Goal: Task Accomplishment & Management: Complete application form

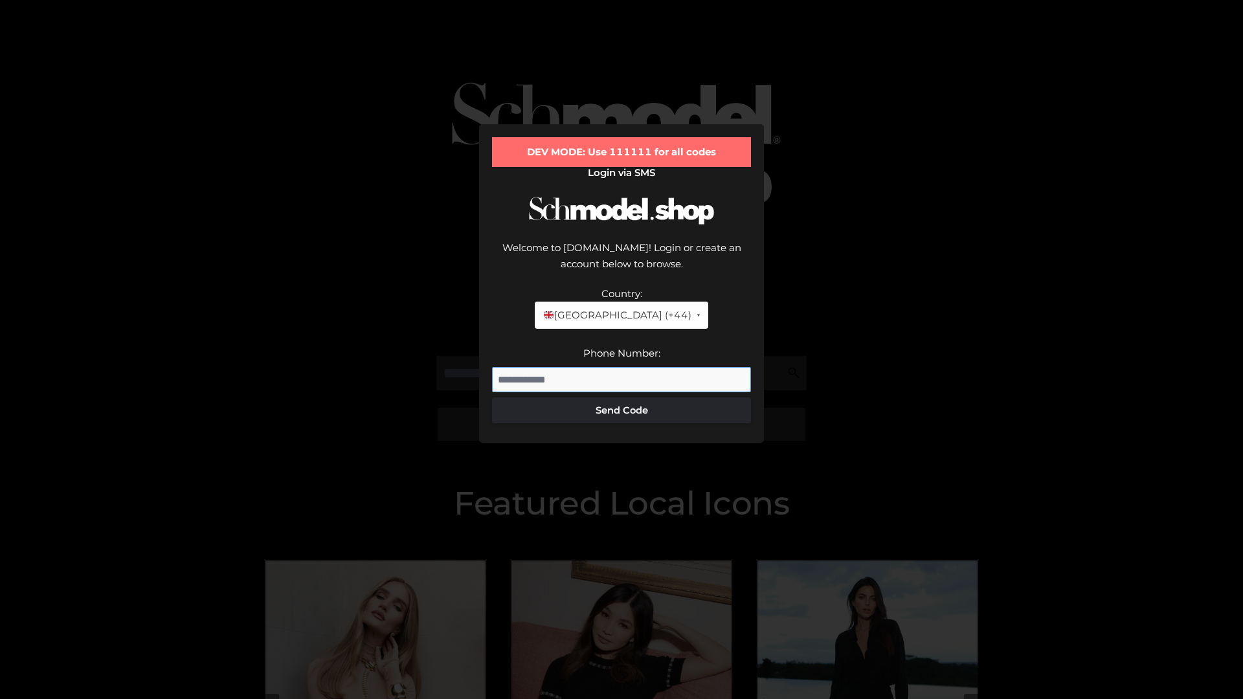
click at [621, 367] on input "Phone Number:" at bounding box center [621, 380] width 259 height 26
type input "**********"
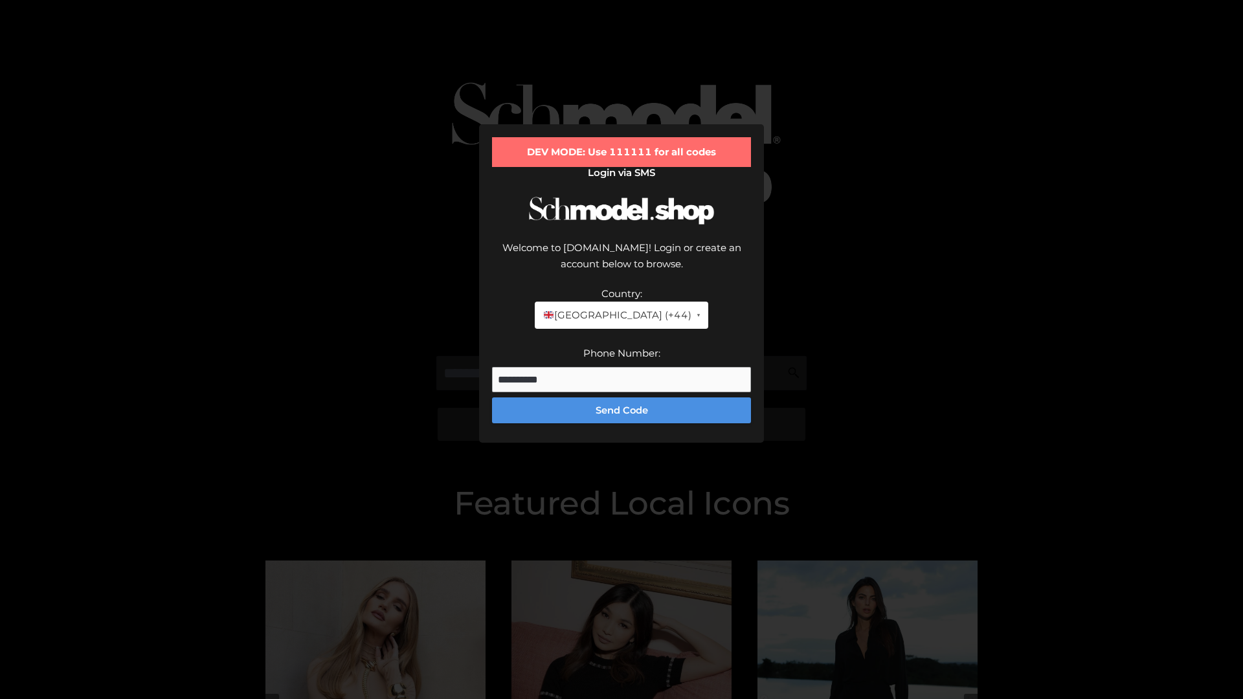
click at [621, 397] on button "Send Code" at bounding box center [621, 410] width 259 height 26
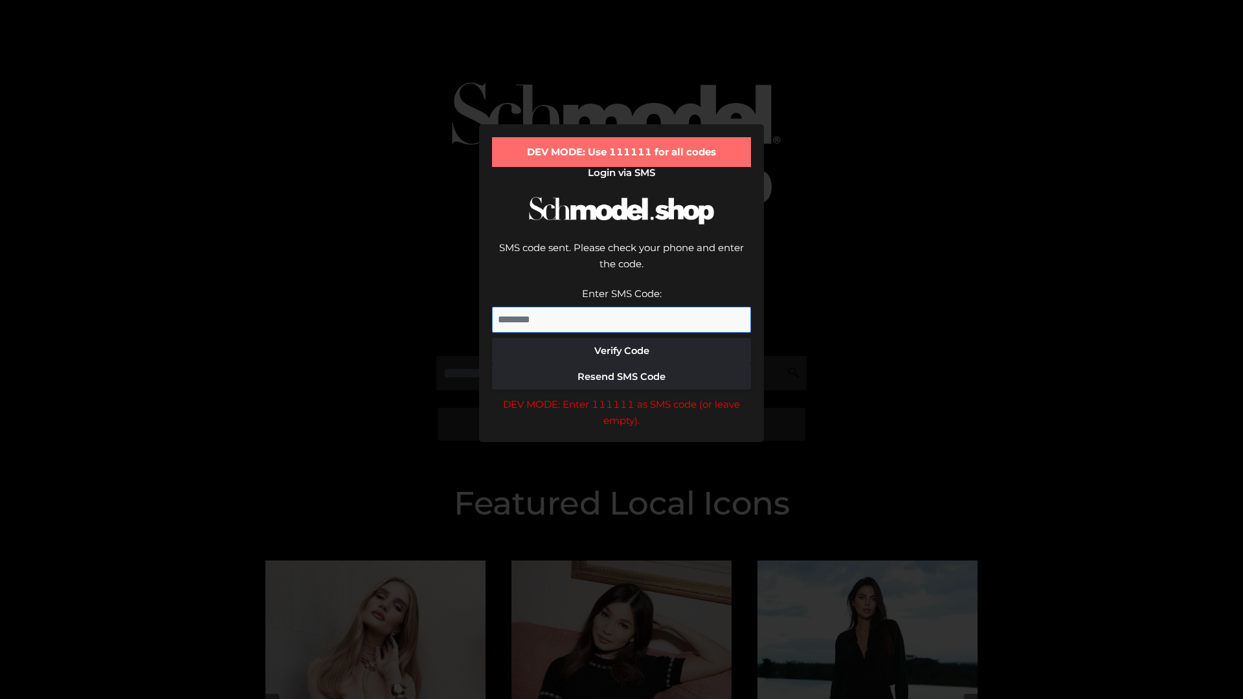
click at [621, 307] on input "Enter SMS Code:" at bounding box center [621, 320] width 259 height 26
type input "******"
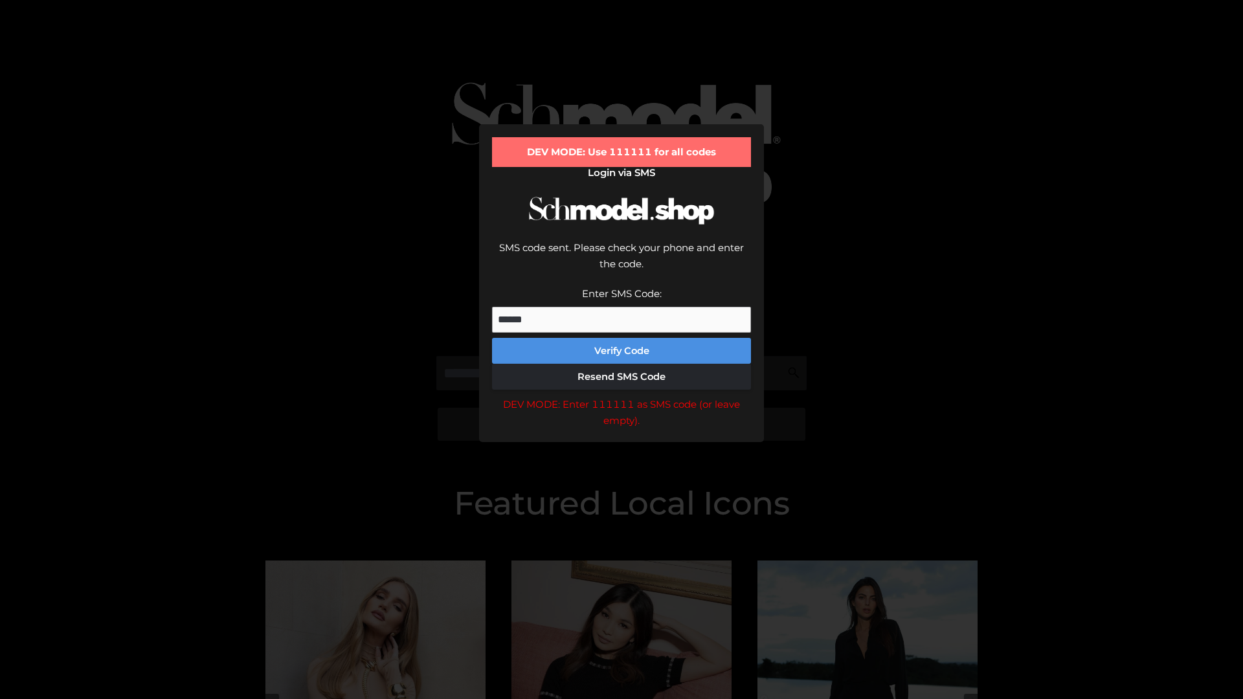
click at [621, 338] on button "Verify Code" at bounding box center [621, 351] width 259 height 26
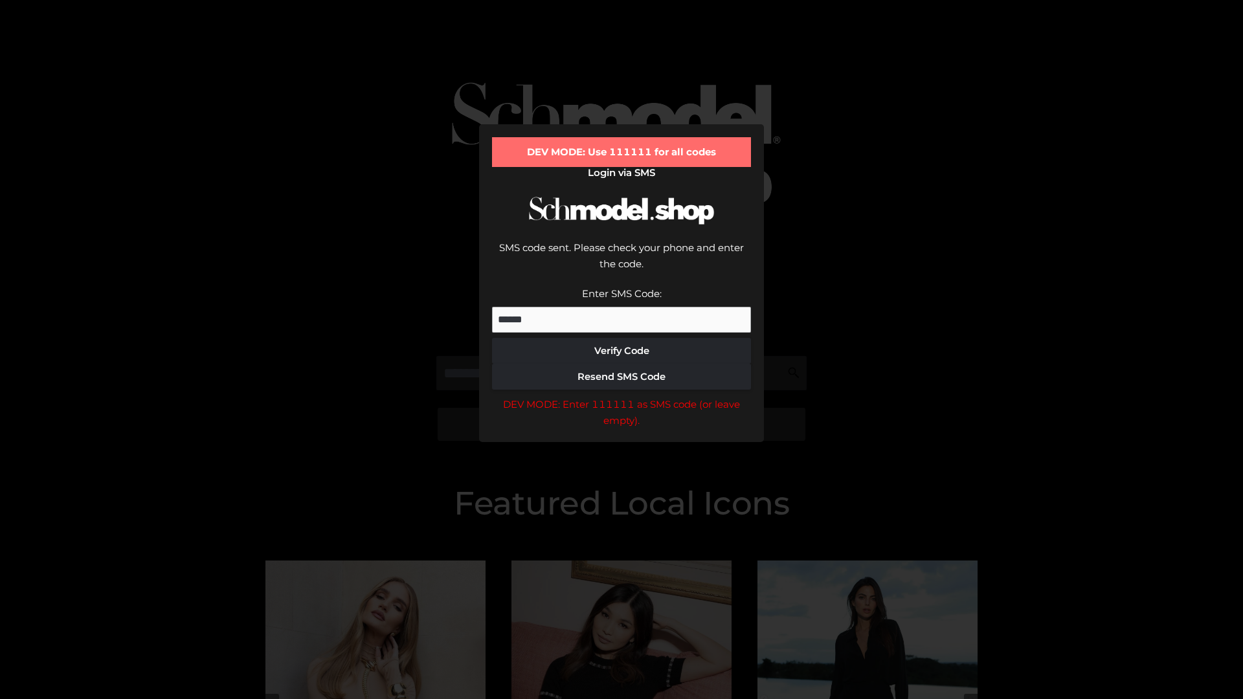
click at [621, 396] on div "DEV MODE: Enter 111111 as SMS code (or leave empty)." at bounding box center [621, 412] width 259 height 33
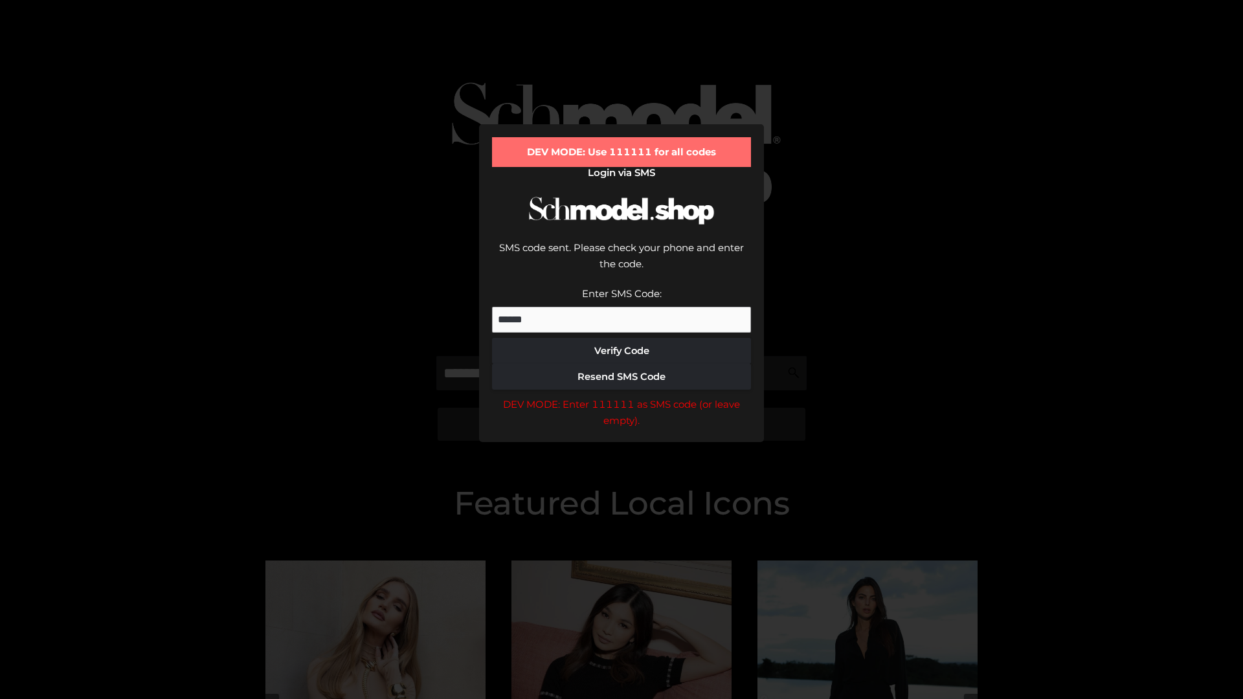
click at [621, 396] on div "DEV MODE: Enter 111111 as SMS code (or leave empty)." at bounding box center [621, 412] width 259 height 33
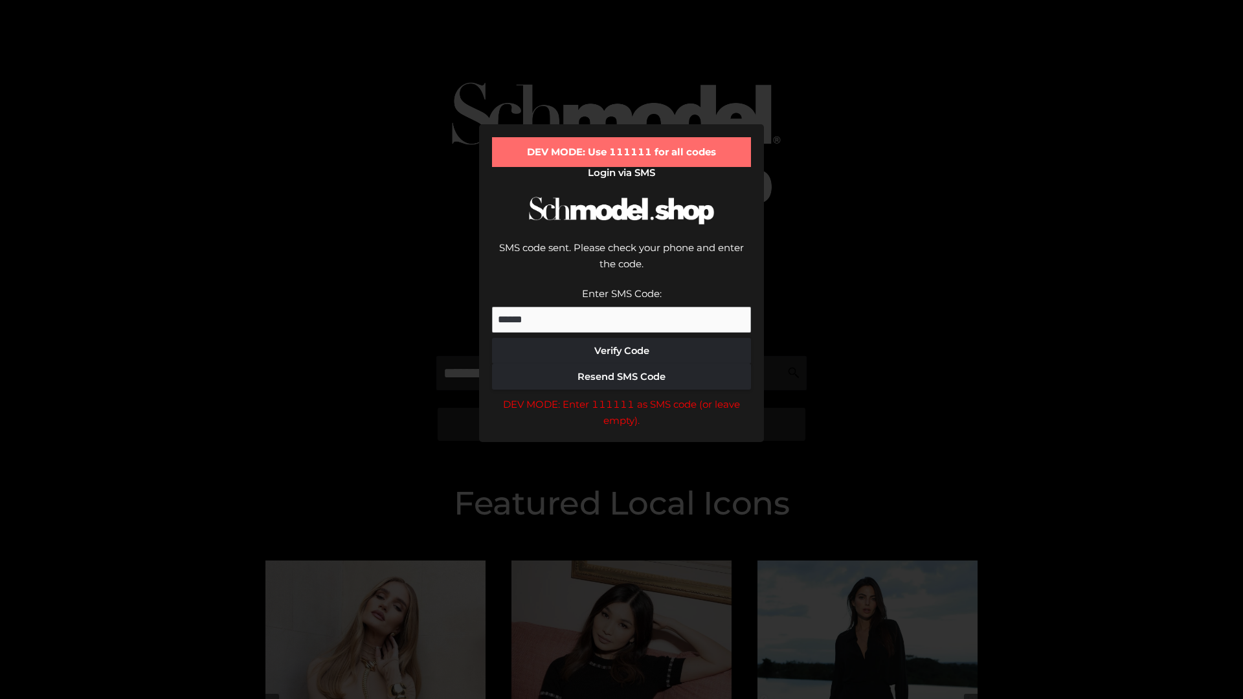
click at [621, 396] on div "DEV MODE: Enter 111111 as SMS code (or leave empty)." at bounding box center [621, 412] width 259 height 33
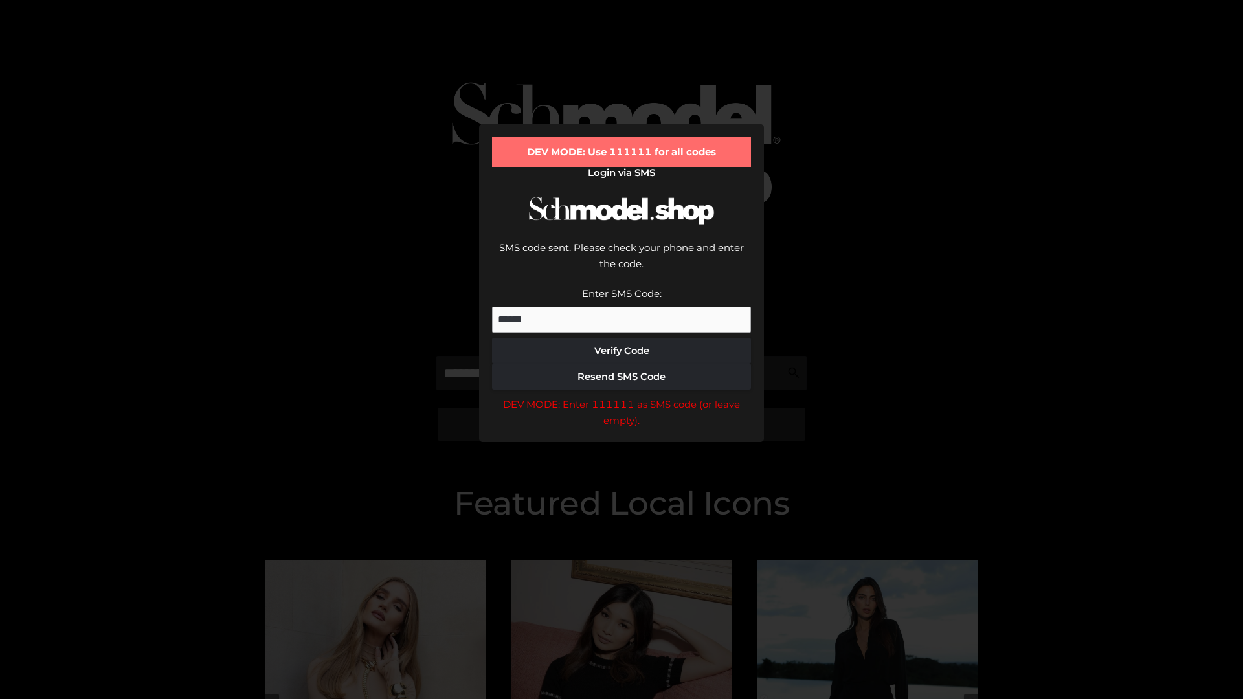
click at [621, 396] on div "DEV MODE: Enter 111111 as SMS code (or leave empty)." at bounding box center [621, 412] width 259 height 33
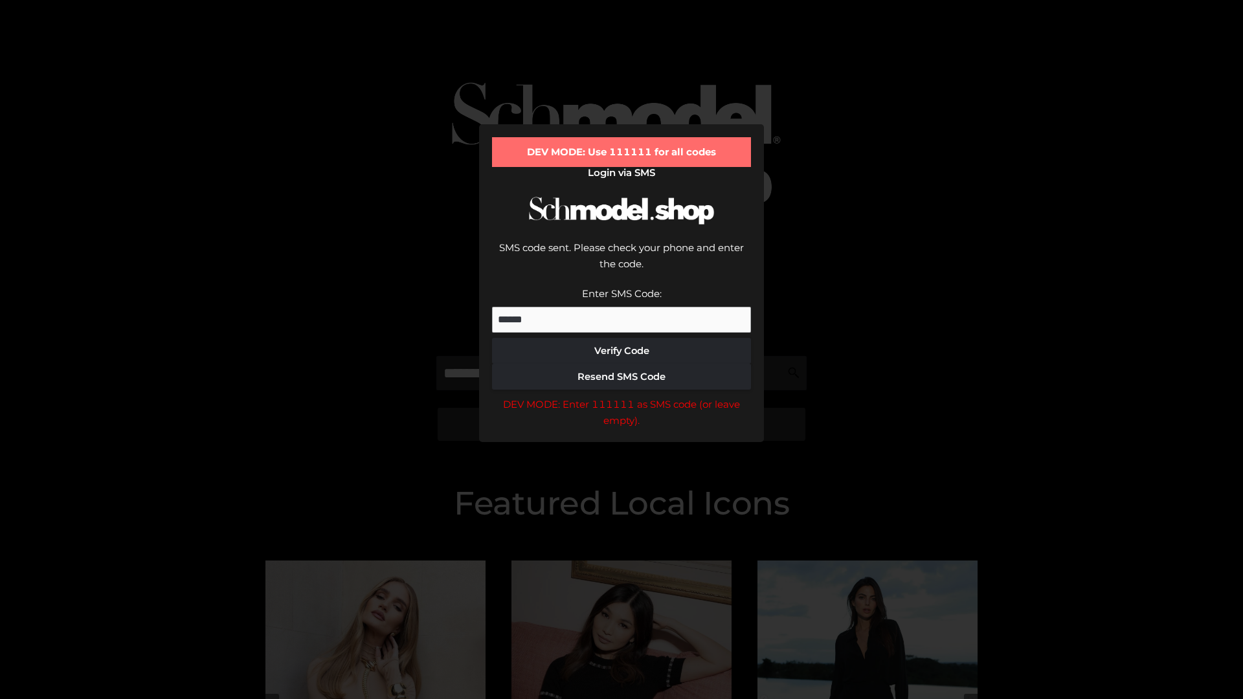
click at [621, 396] on div "DEV MODE: Enter 111111 as SMS code (or leave empty)." at bounding box center [621, 412] width 259 height 33
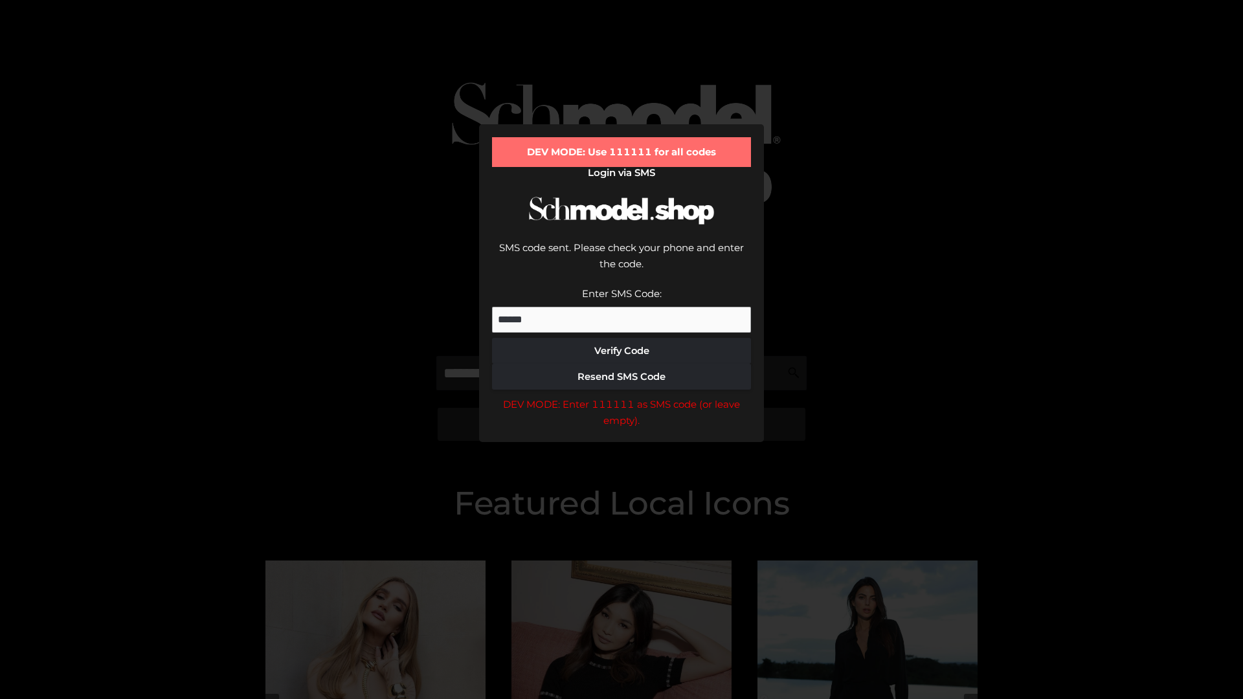
click at [621, 396] on div "DEV MODE: Enter 111111 as SMS code (or leave empty)." at bounding box center [621, 412] width 259 height 33
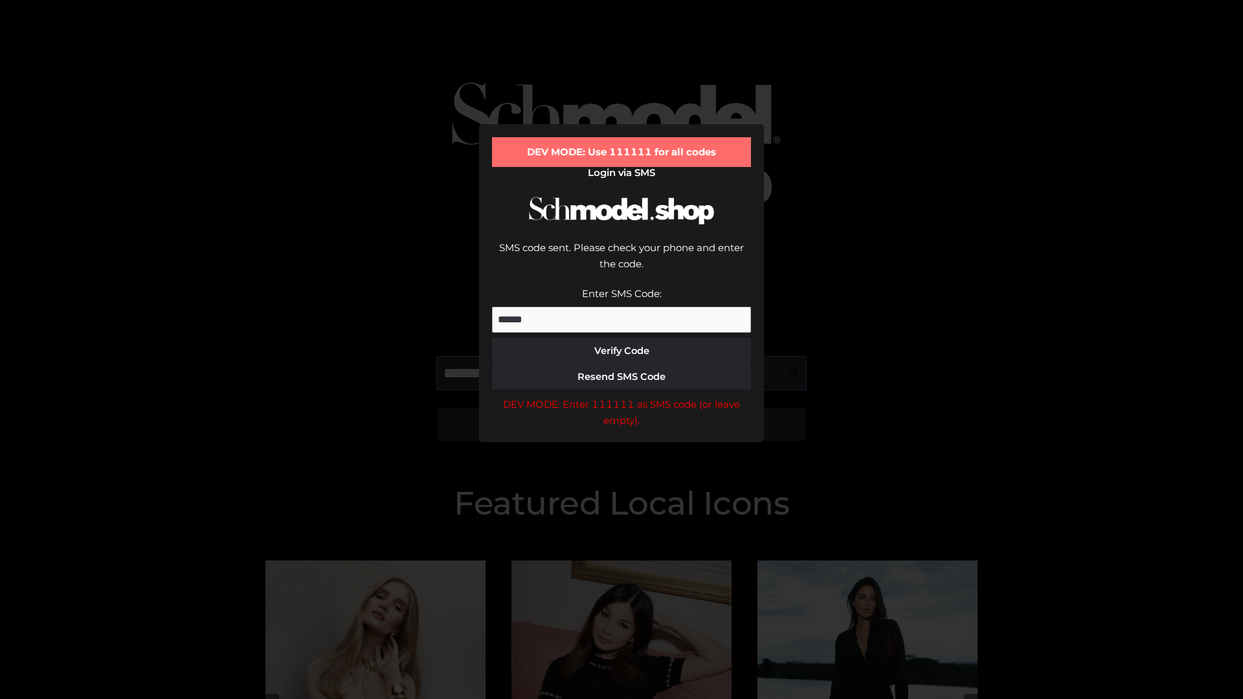
scroll to position [0, 67]
click at [621, 396] on div "DEV MODE: Enter 111111 as SMS code (or leave empty)." at bounding box center [621, 412] width 259 height 33
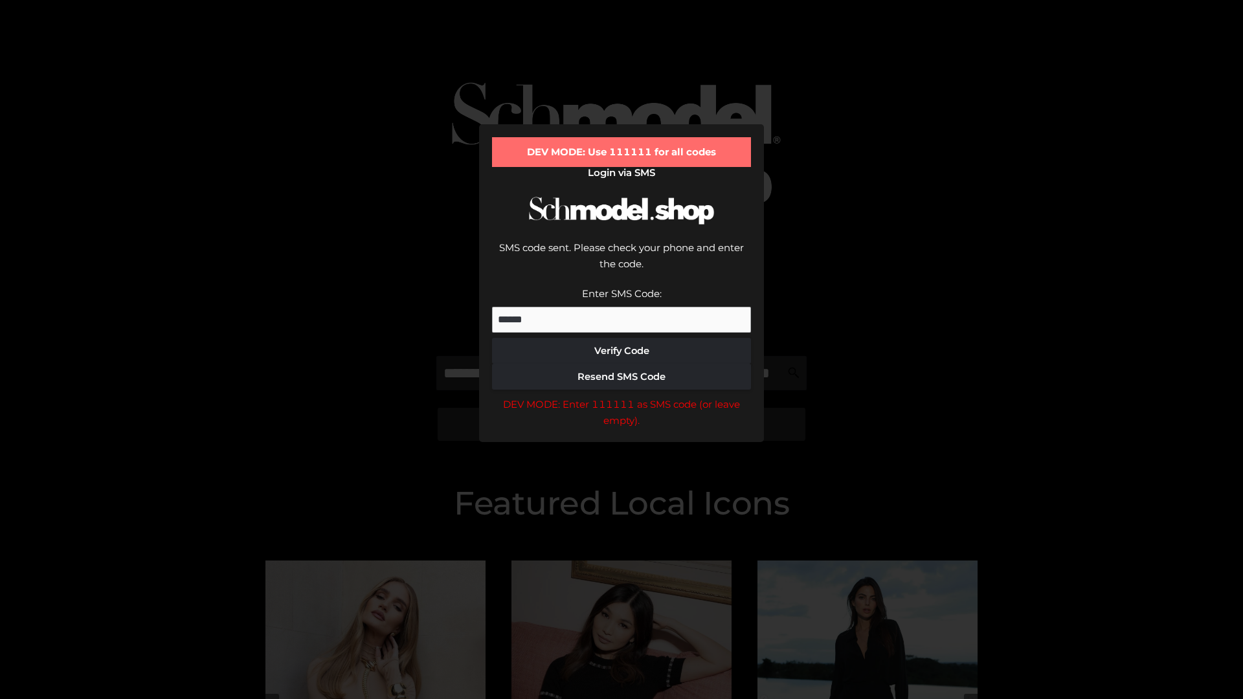
click at [621, 396] on div "DEV MODE: Enter 111111 as SMS code (or leave empty)." at bounding box center [621, 412] width 259 height 33
type input "**********"
